Goal: Communication & Community: Answer question/provide support

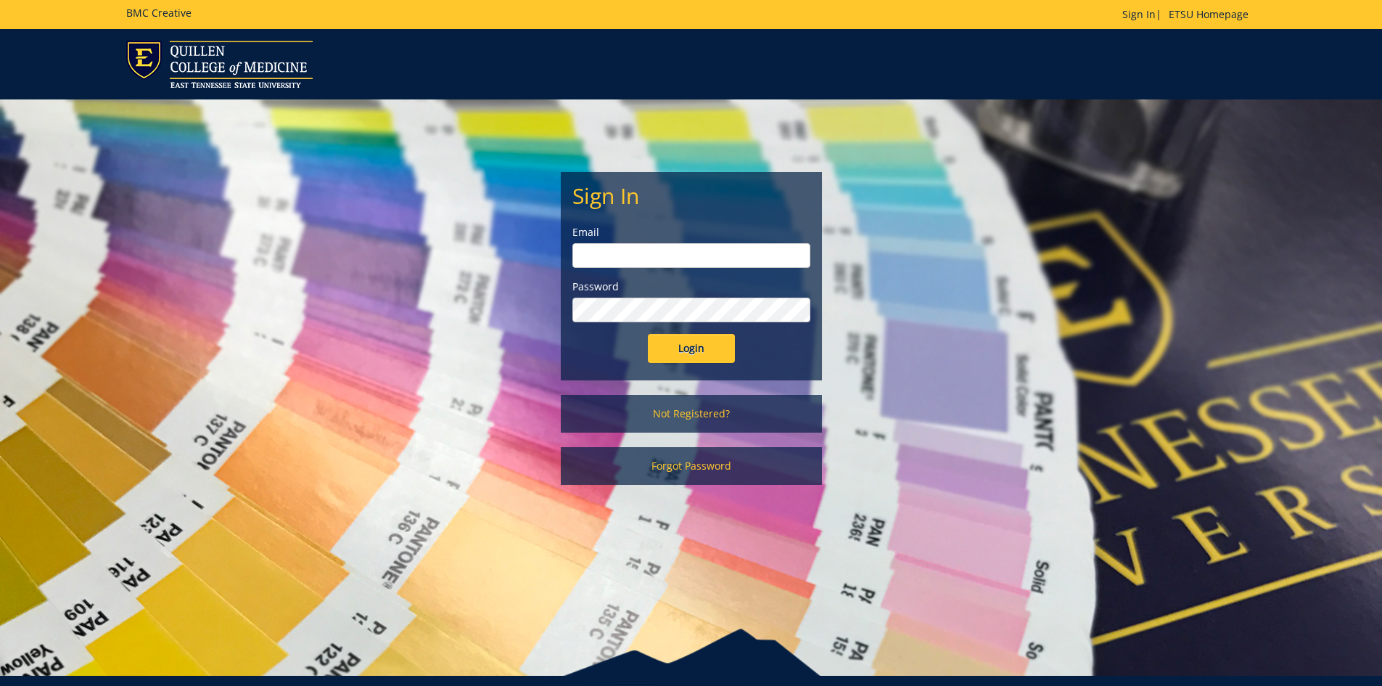
type input "[EMAIL_ADDRESS][DOMAIN_NAME]"
click at [701, 342] on input "Login" at bounding box center [691, 348] width 87 height 29
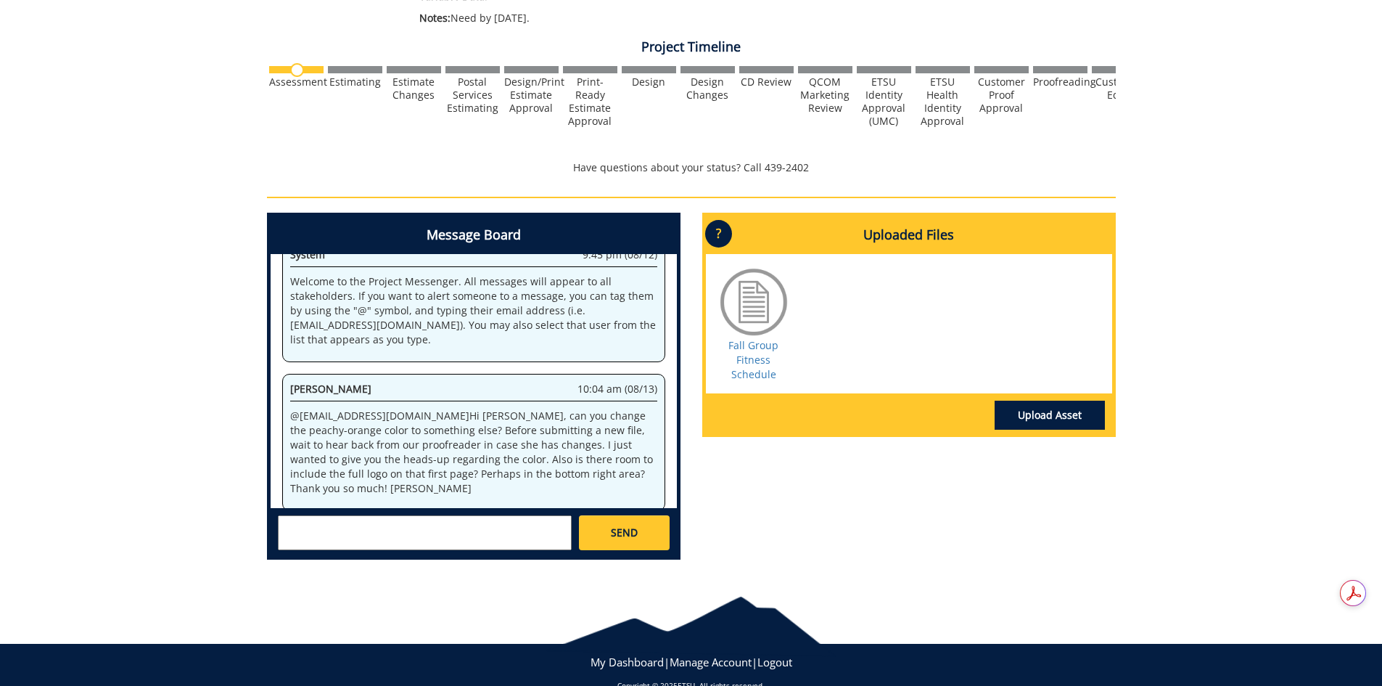
scroll to position [506, 0]
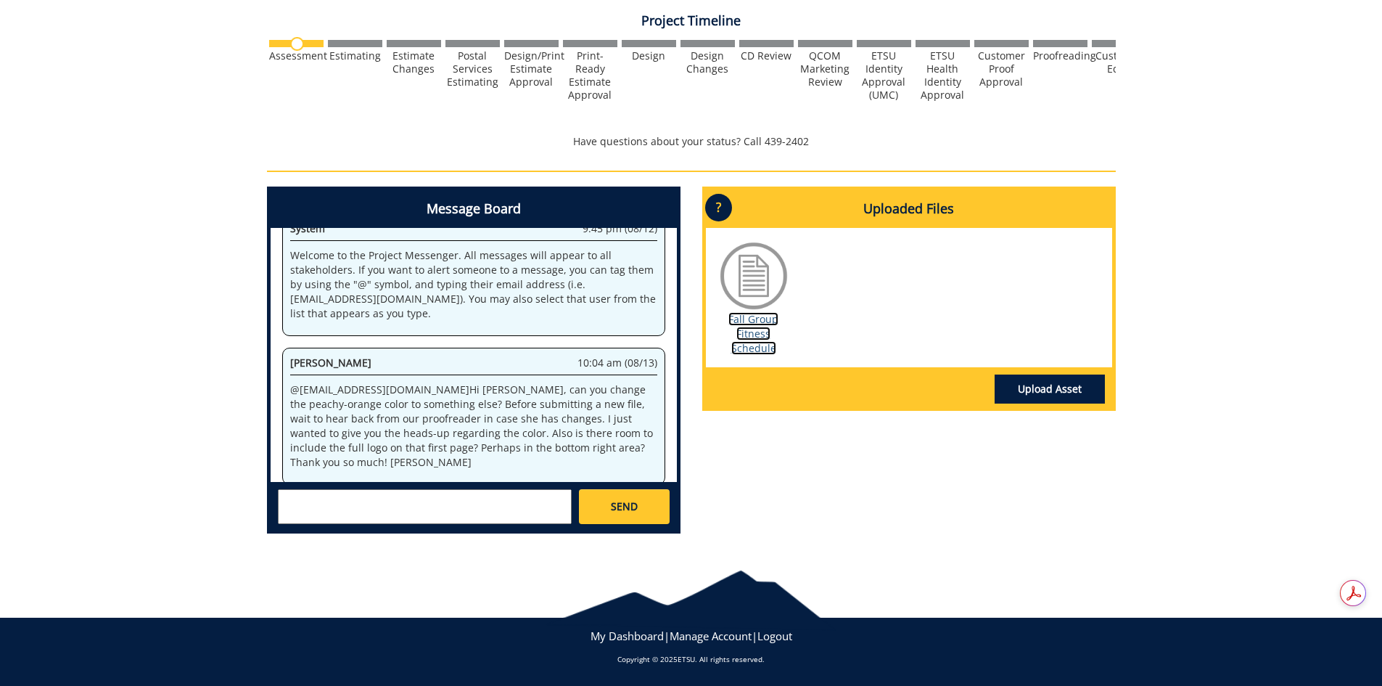
click at [750, 327] on link "Fall Group Fitness Schedule" at bounding box center [753, 333] width 50 height 43
click at [448, 500] on textarea at bounding box center [425, 506] width 294 height 35
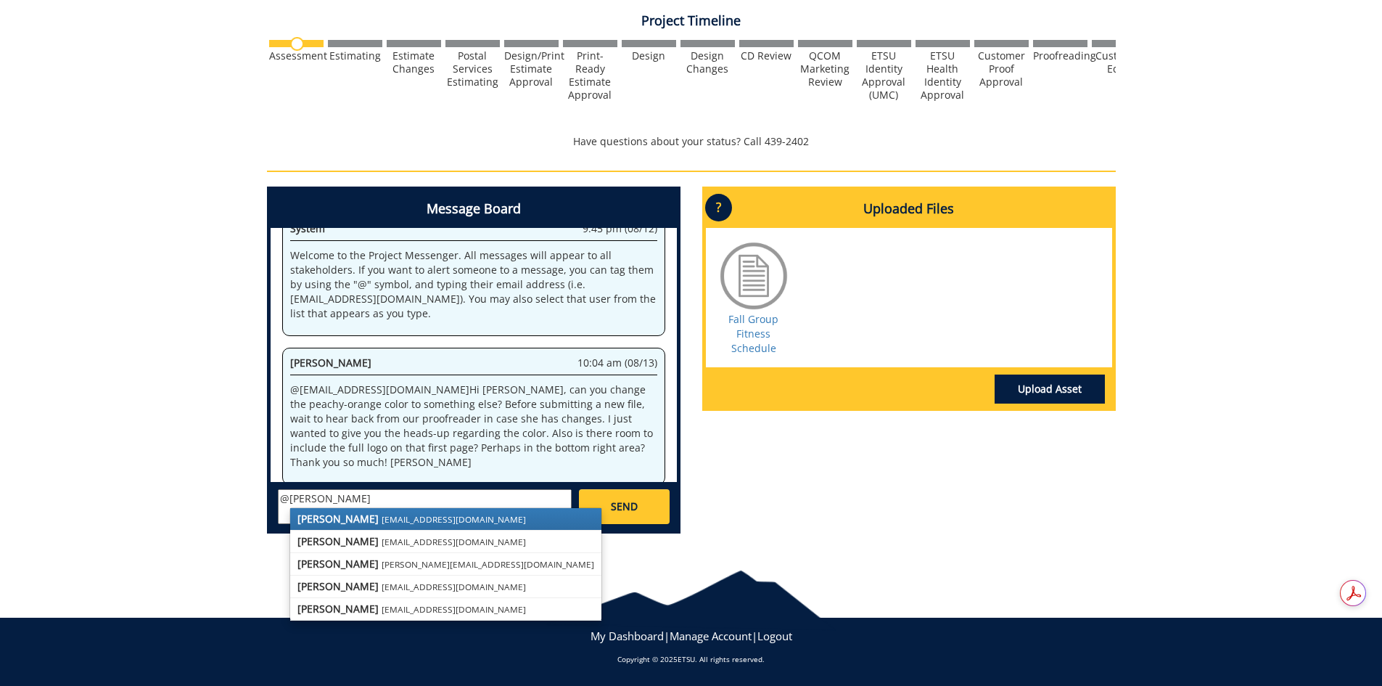
click at [382, 518] on small "[EMAIL_ADDRESS][DOMAIN_NAME]" at bounding box center [454, 519] width 144 height 12
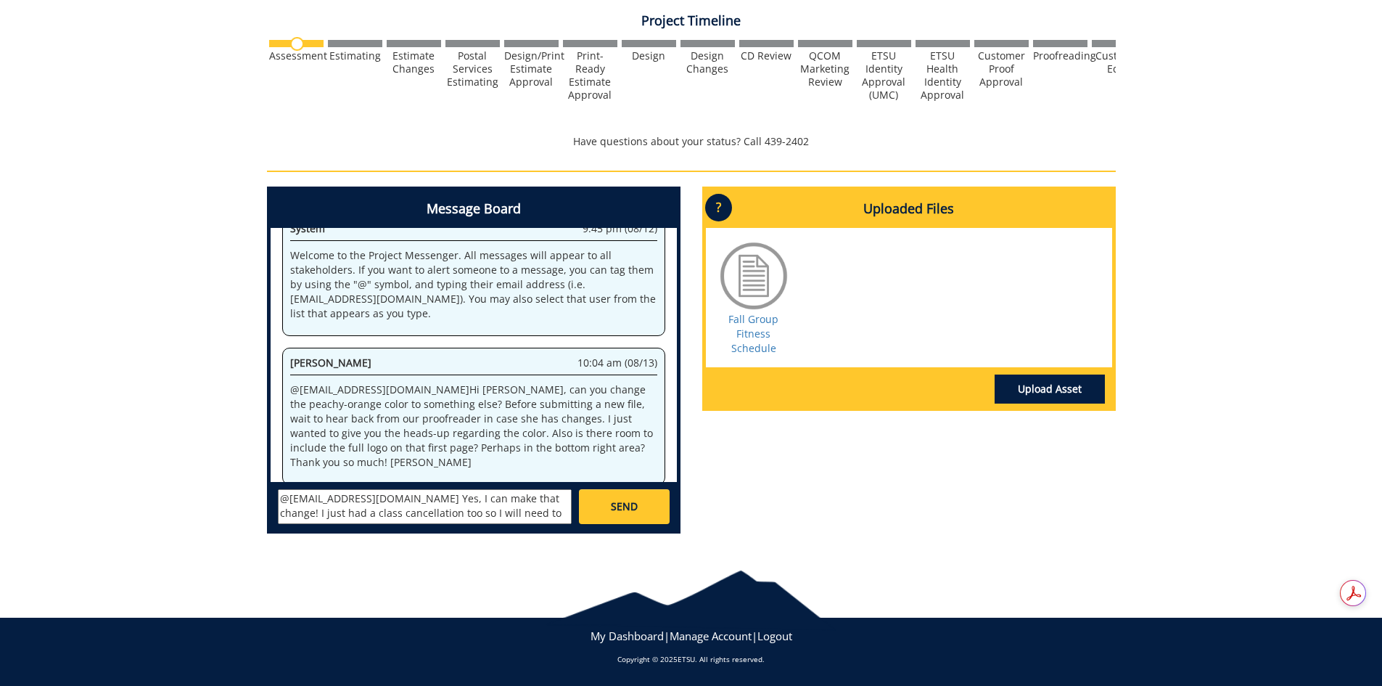
click at [408, 515] on textarea "@[EMAIL_ADDRESS][DOMAIN_NAME] Yes, I can make that change! I just had a class c…" at bounding box center [425, 506] width 294 height 35
type textarea "@[EMAIL_ADDRESS][DOMAIN_NAME] Yes, I can make that change! I just had a class c…"
click at [633, 498] on link "SEND" at bounding box center [624, 506] width 90 height 35
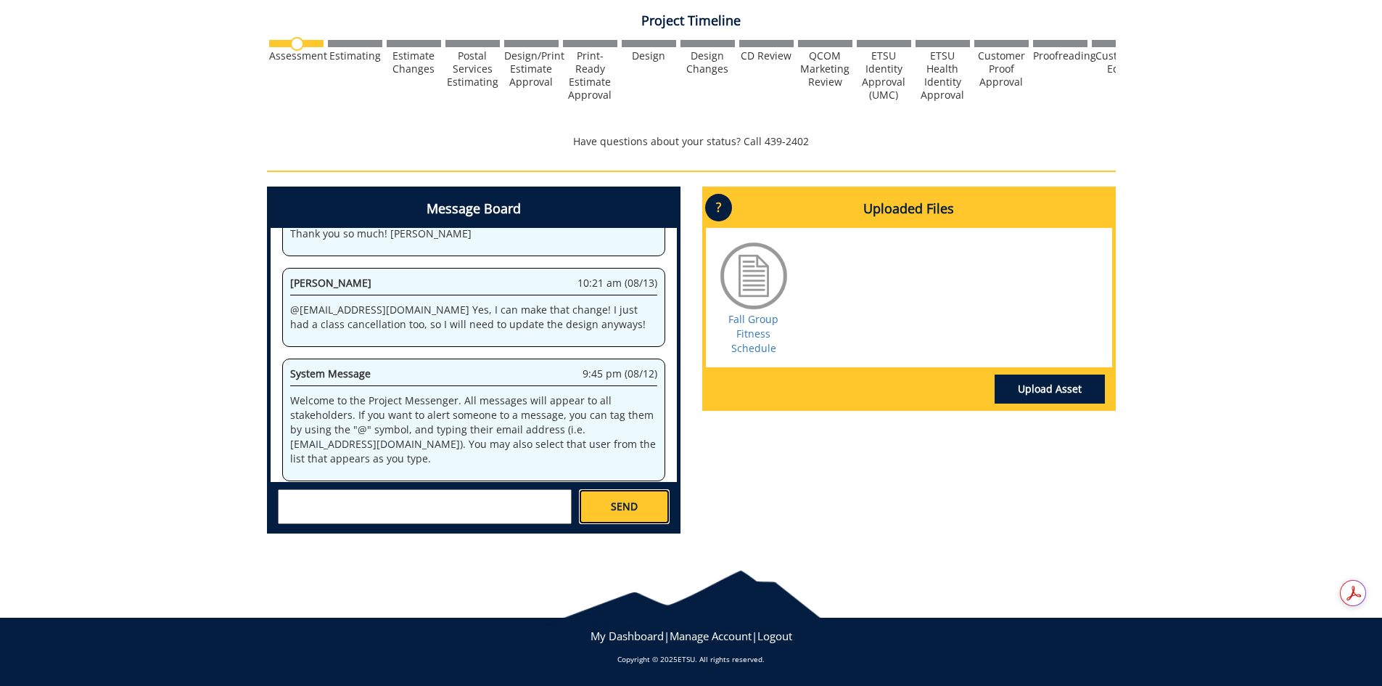
scroll to position [835, 0]
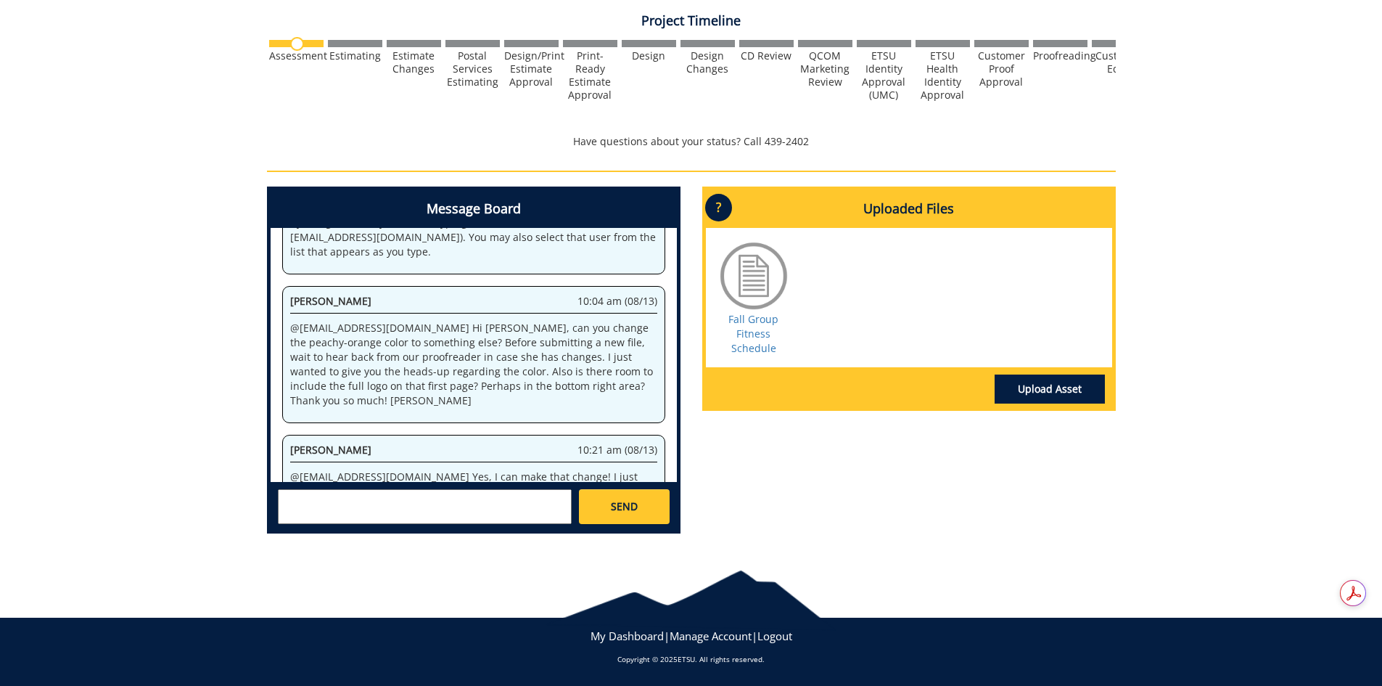
click at [1203, 585] on div at bounding box center [691, 592] width 1382 height 59
